Goal: Task Accomplishment & Management: Manage account settings

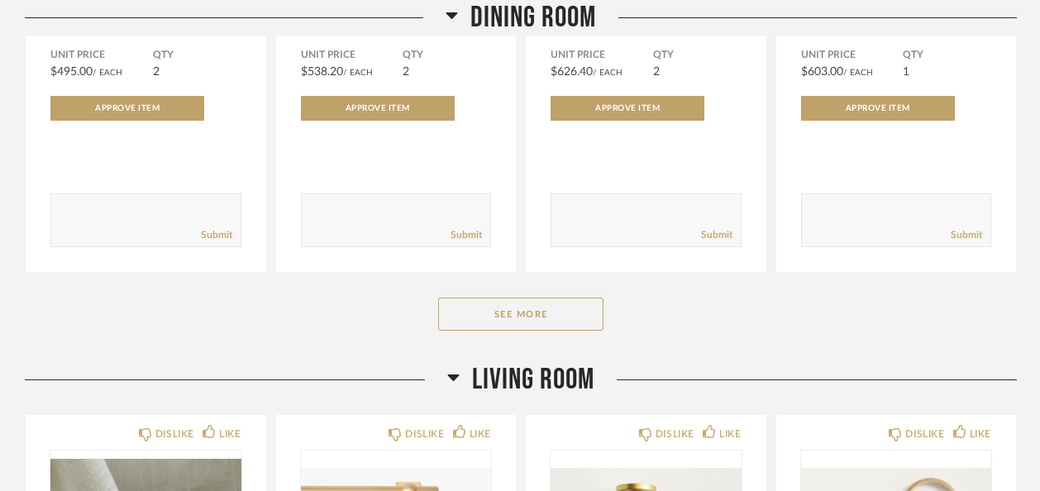
scroll to position [2385, 0]
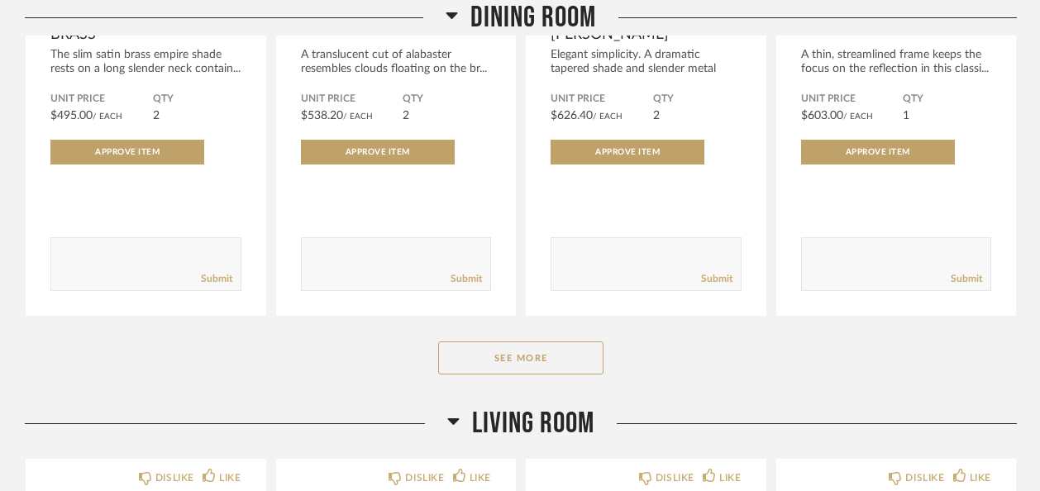
click at [486, 338] on div "Dining Room DISLIKE LIKE POISE BUFFET LAMP - BRASS The slim satin brass empire …" at bounding box center [521, 54] width 992 height 703
click at [551, 342] on button "See More" at bounding box center [520, 358] width 165 height 33
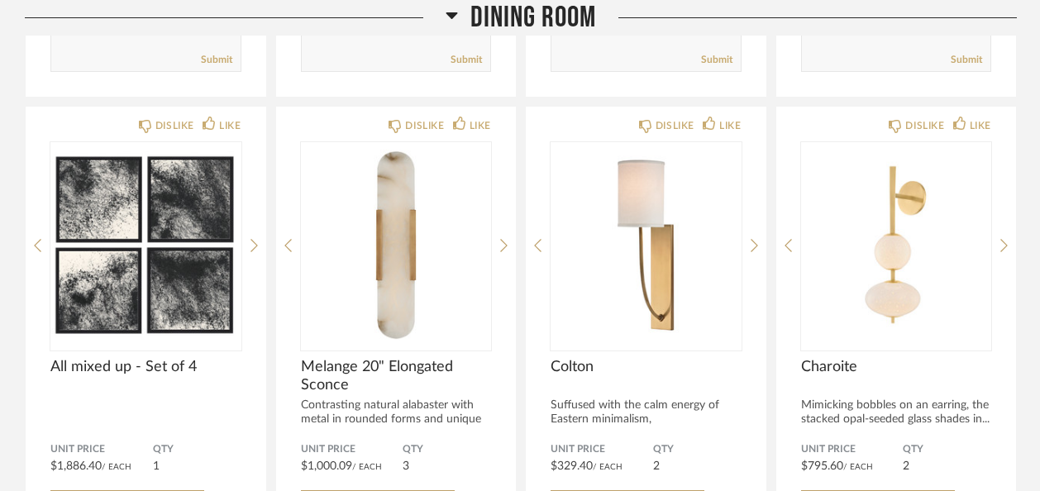
scroll to position [3201, 0]
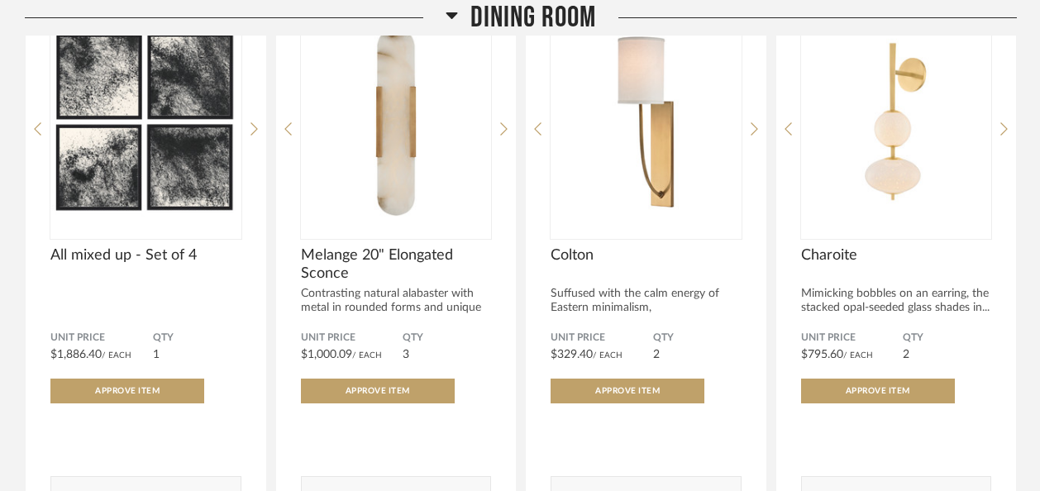
scroll to position [3326, 0]
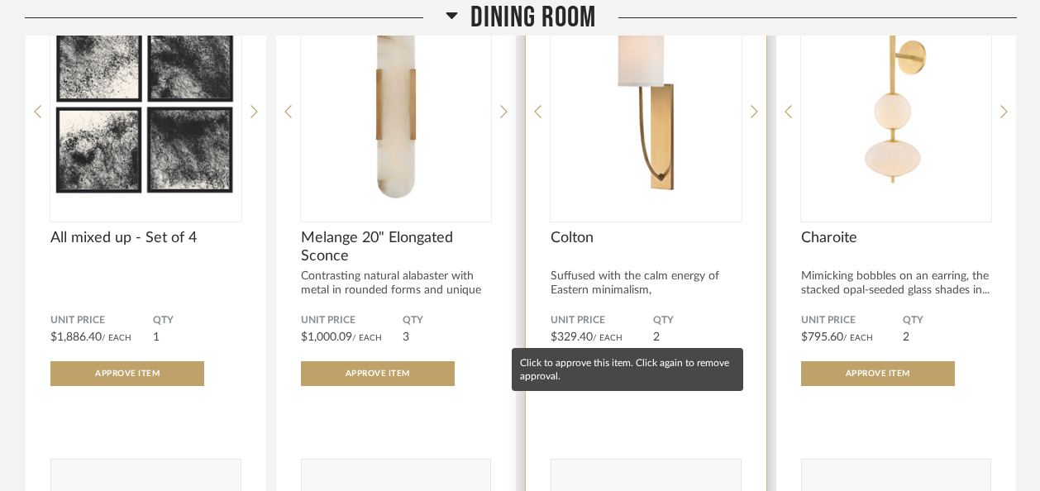
click at [647, 361] on button "Approve Item" at bounding box center [628, 373] width 154 height 25
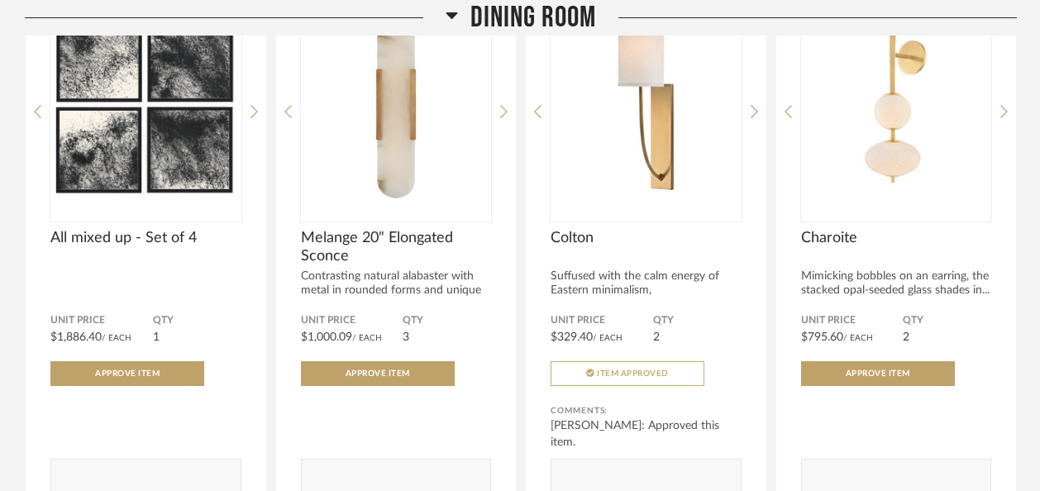
scroll to position [0, 0]
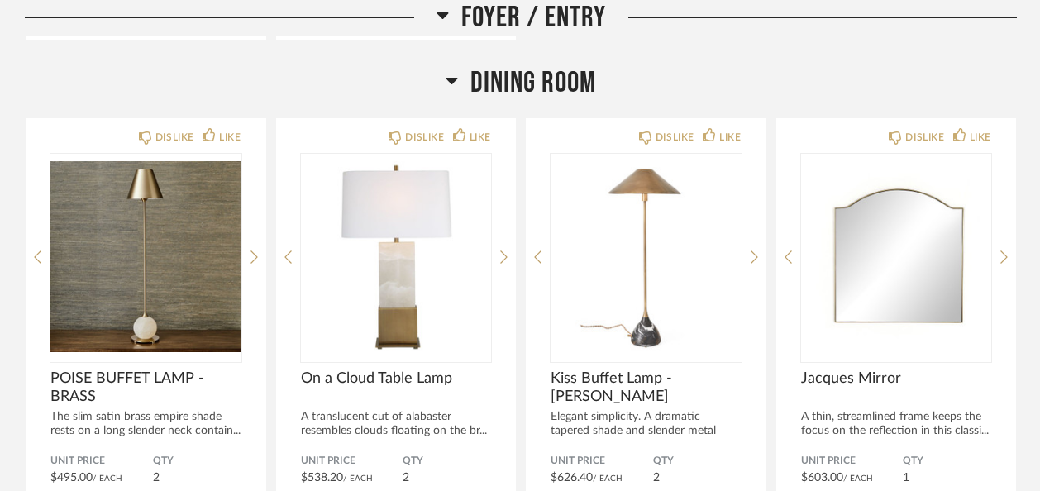
scroll to position [2028, 0]
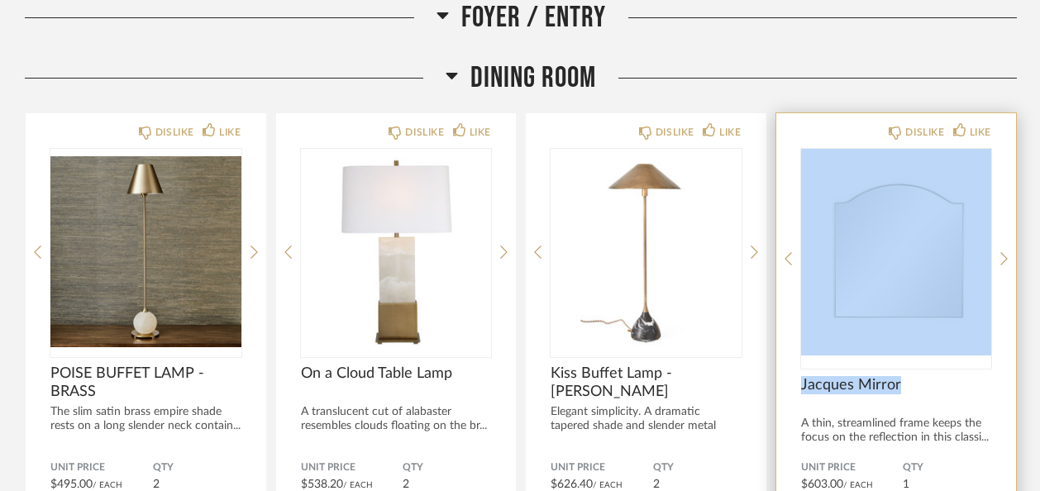
drag, startPoint x: 808, startPoint y: 323, endPoint x: 896, endPoint y: 331, distance: 88.8
click at [896, 331] on div "DISLIKE LIKE [PERSON_NAME] Mirror A thin, streamlined frame keeps the focus on …" at bounding box center [897, 398] width 241 height 571
drag, startPoint x: 896, startPoint y: 331, endPoint x: 949, endPoint y: 345, distance: 54.0
click at [949, 376] on span "Jacques Mirror" at bounding box center [896, 385] width 191 height 18
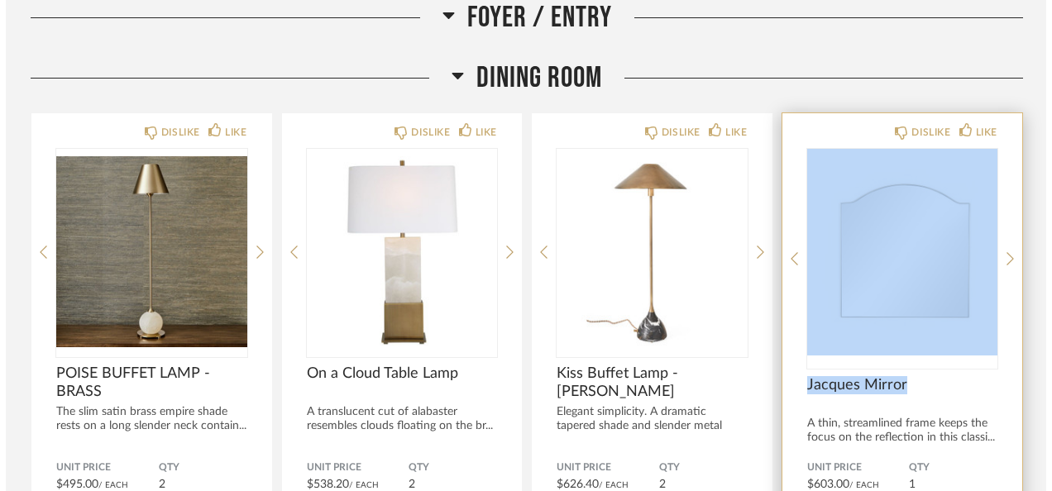
scroll to position [0, 0]
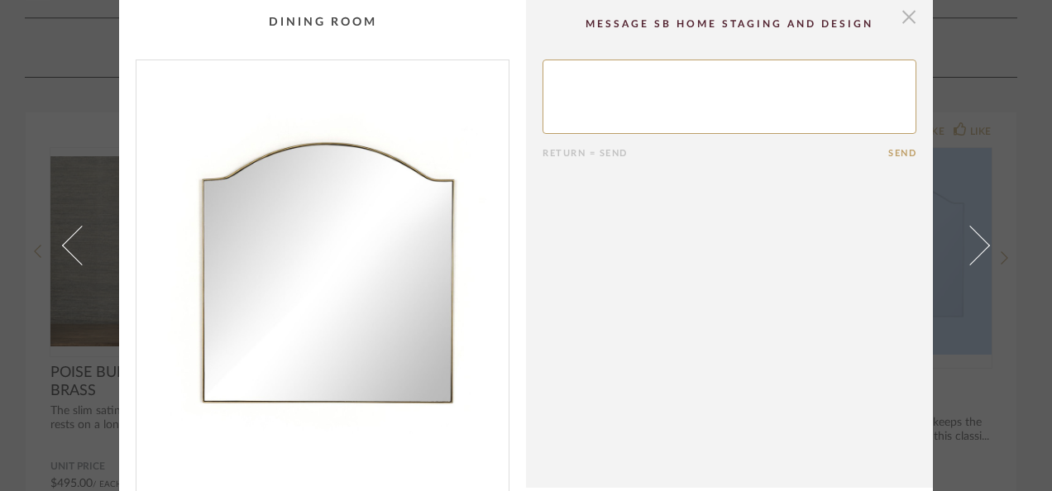
click at [901, 15] on span "button" at bounding box center [908, 16] width 33 height 33
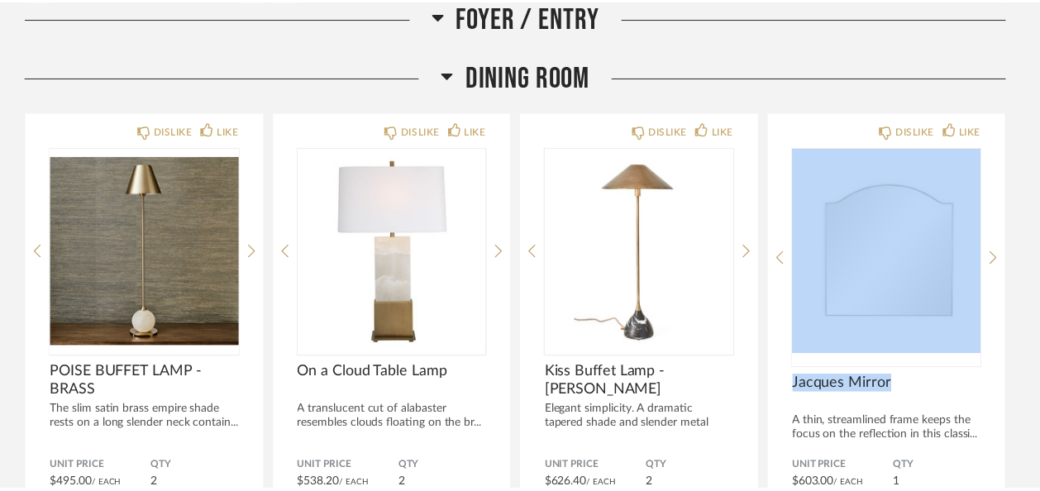
scroll to position [2028, 0]
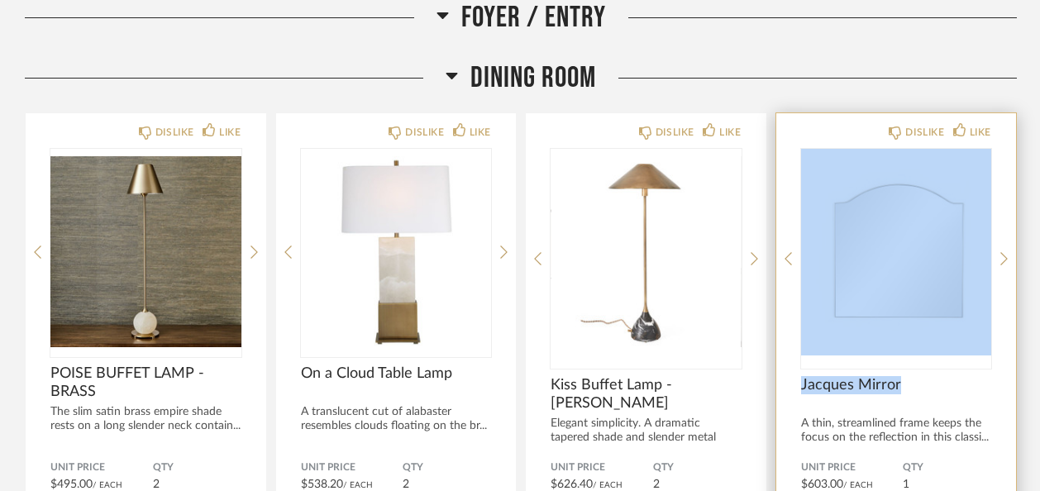
click at [932, 318] on div at bounding box center [896, 259] width 191 height 220
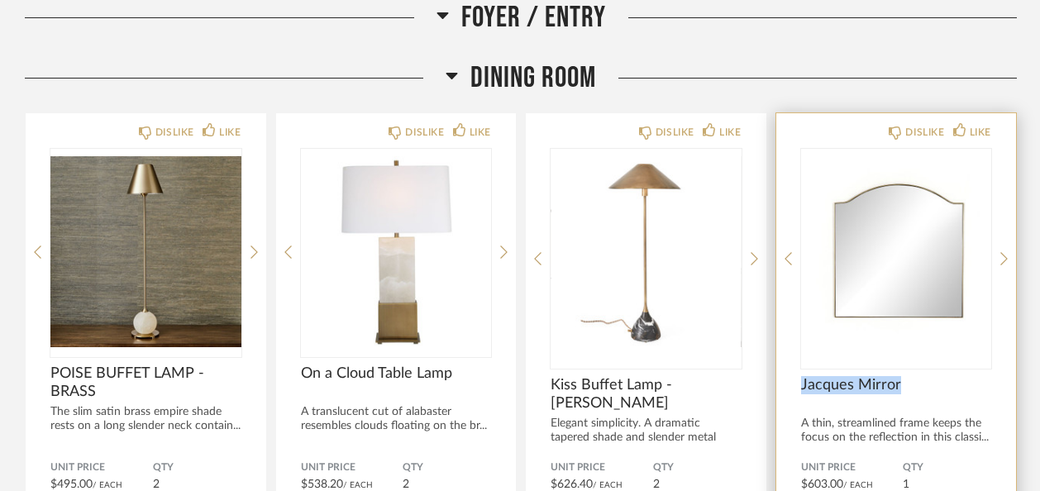
drag, startPoint x: 911, startPoint y: 342, endPoint x: 799, endPoint y: 337, distance: 111.7
click at [799, 337] on div "DISLIKE LIKE Jacques Mirror A thin, streamlined frame keeps the focus on the re…" at bounding box center [897, 398] width 241 height 571
copy span "Jacques Mirror"
click at [799, 337] on div "DISLIKE LIKE Jacques Mirror A thin, streamlined frame keeps the focus on the re…" at bounding box center [897, 398] width 241 height 571
drag, startPoint x: 801, startPoint y: 345, endPoint x: 899, endPoint y: 341, distance: 98.5
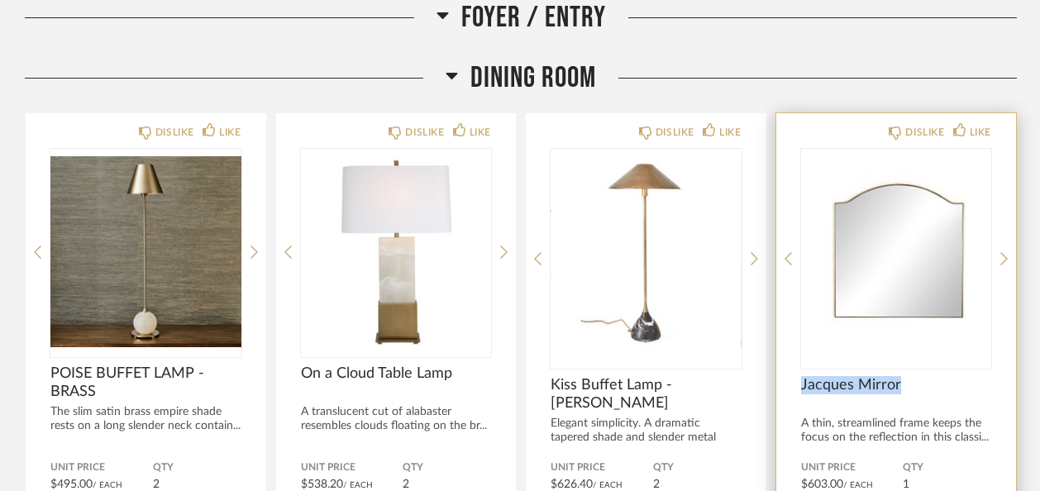
click at [899, 376] on span "Jacques Mirror" at bounding box center [896, 385] width 191 height 18
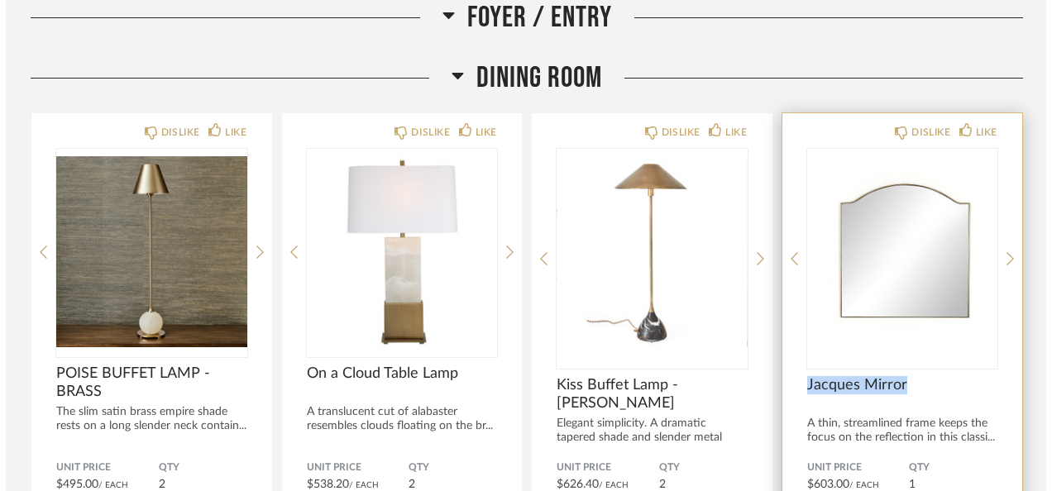
scroll to position [0, 0]
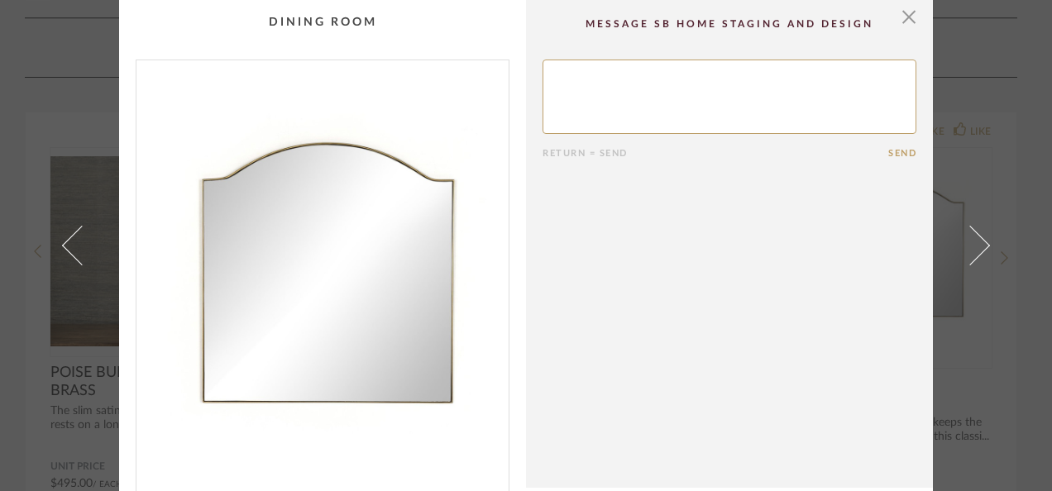
copy span "Jacques Mirror"
click at [901, 13] on span "button" at bounding box center [908, 16] width 33 height 33
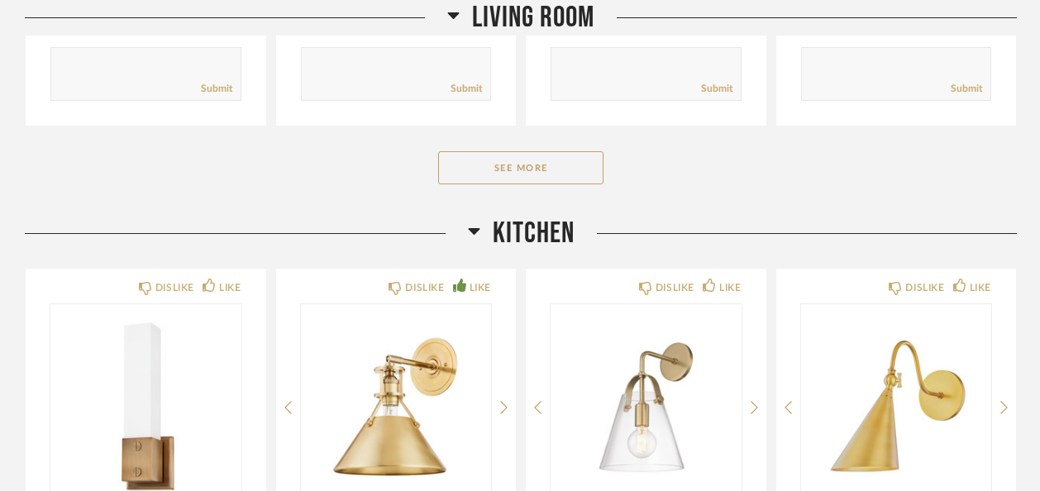
scroll to position [3326, 0]
